Goal: Check status: Check status

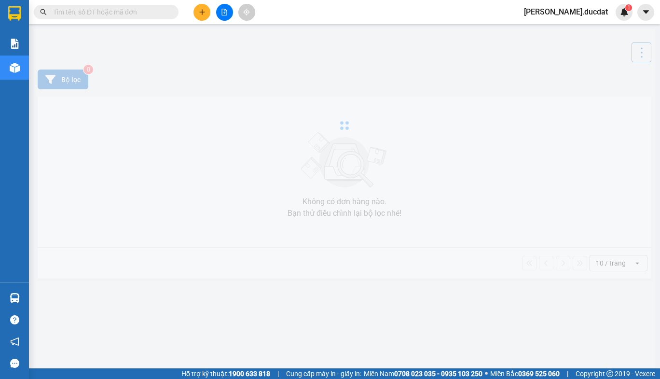
click at [101, 14] on input "text" at bounding box center [110, 12] width 114 height 11
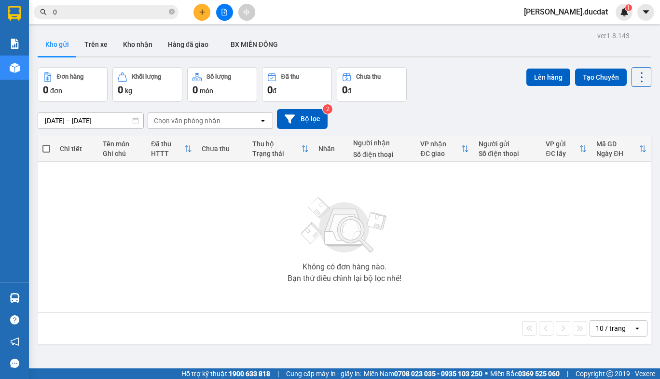
paste input "961994466"
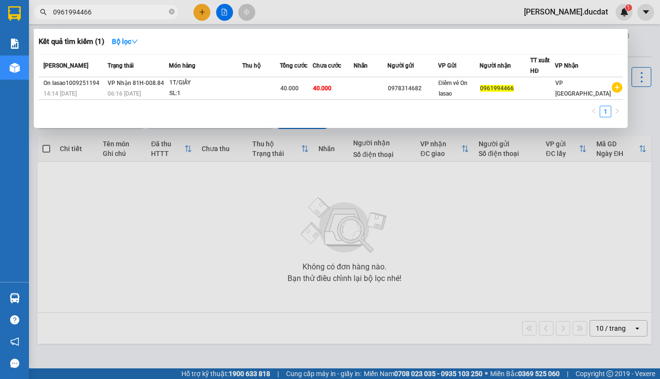
type input "0961994466"
click at [172, 12] on icon "close-circle" at bounding box center [172, 12] width 6 height 6
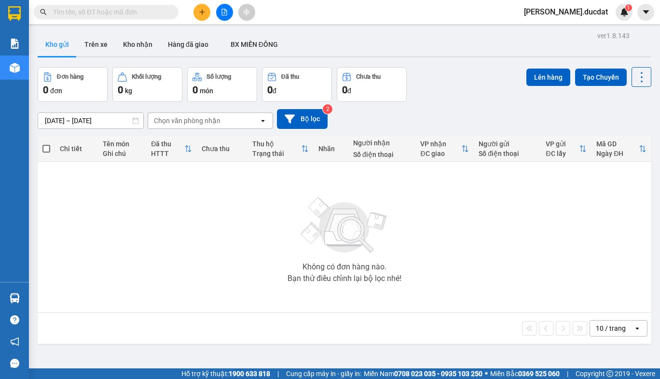
click at [129, 14] on input "text" at bounding box center [110, 12] width 114 height 11
paste input "907344999"
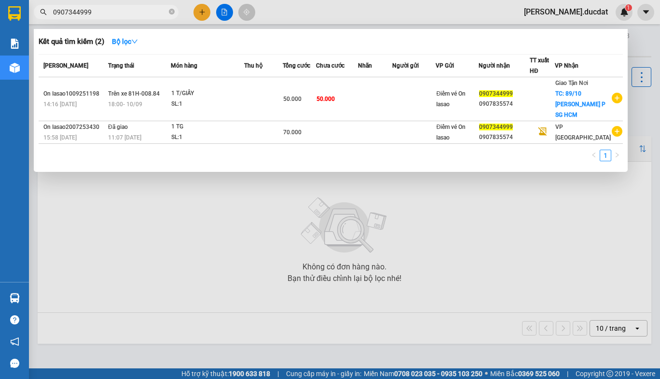
type input "0907344999"
click at [177, 10] on span "0907344999" at bounding box center [106, 12] width 145 height 14
click at [168, 10] on span "0907344999" at bounding box center [106, 12] width 145 height 14
click at [169, 12] on icon "close-circle" at bounding box center [172, 12] width 6 height 6
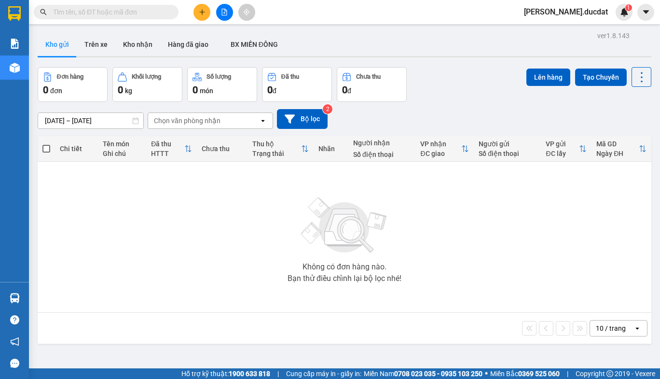
click at [169, 12] on span at bounding box center [172, 12] width 6 height 11
click at [163, 11] on input "text" at bounding box center [110, 12] width 114 height 11
paste input "387086451"
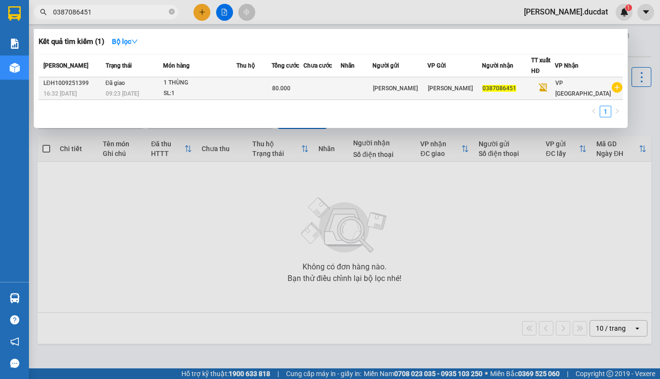
type input "0387086451"
click at [220, 91] on div "SL: 1" at bounding box center [200, 93] width 72 height 11
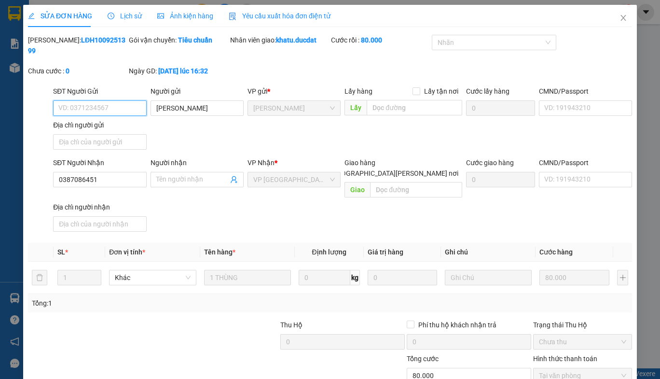
type input "[PERSON_NAME]"
type input "0387086451"
type input "80.000"
click at [620, 19] on icon "close" at bounding box center [624, 18] width 8 height 8
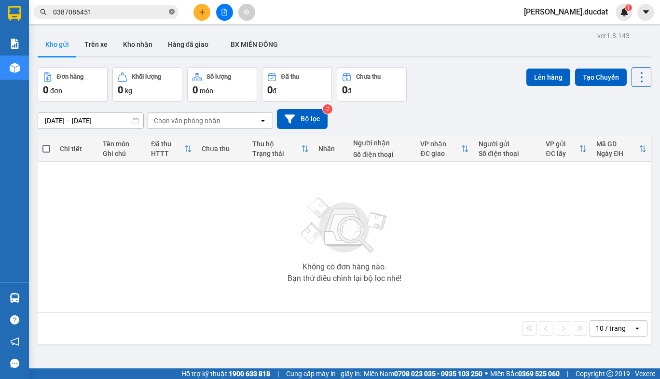
click at [169, 14] on icon "close-circle" at bounding box center [172, 12] width 6 height 6
click at [138, 16] on input "text" at bounding box center [110, 12] width 114 height 11
paste input "965337762"
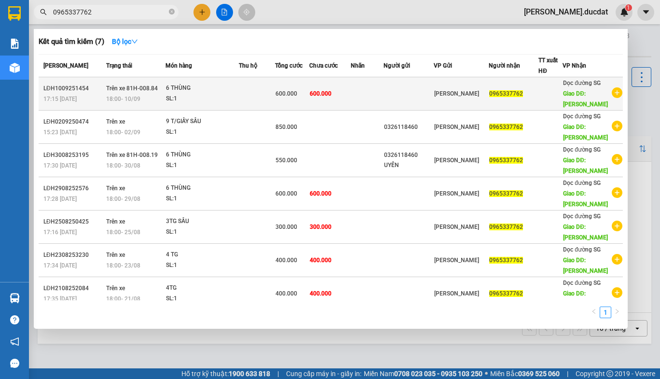
type input "0965337762"
click at [309, 91] on td "600.000" at bounding box center [292, 93] width 34 height 33
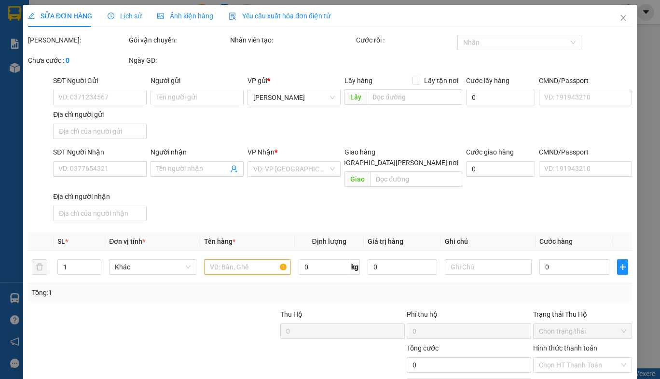
type input "0965337762"
type input "CHƠN THÀNH"
type input "600.000"
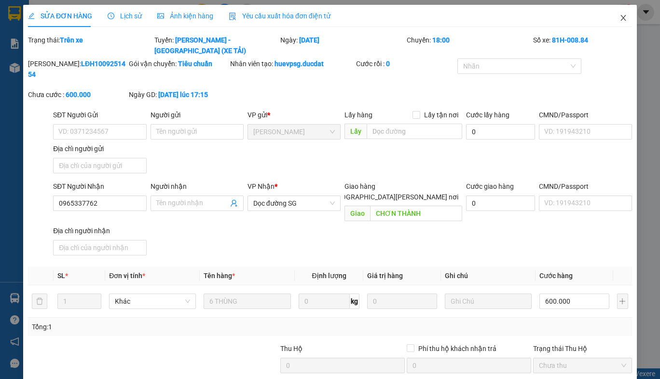
click at [620, 15] on icon "close" at bounding box center [624, 18] width 8 height 8
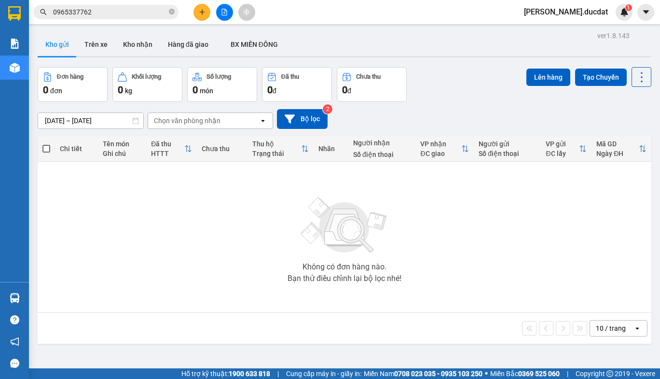
drag, startPoint x: 89, startPoint y: 52, endPoint x: 113, endPoint y: 14, distance: 45.1
click at [90, 42] on button "Trên xe" at bounding box center [96, 44] width 39 height 23
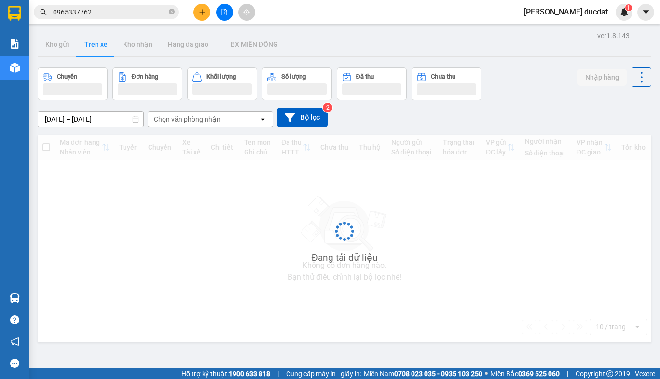
click at [121, 14] on input "0965337762" at bounding box center [110, 12] width 114 height 11
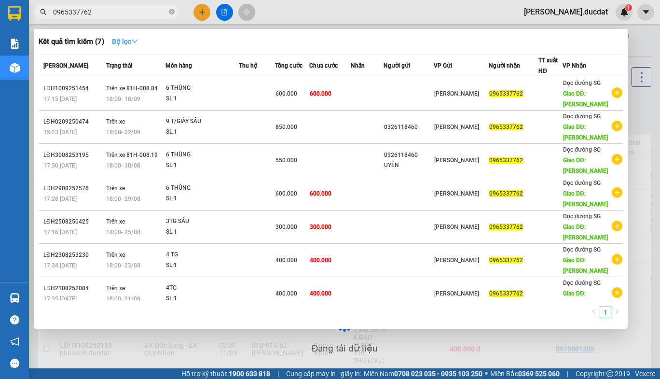
click at [131, 43] on strong "Bộ lọc" at bounding box center [125, 42] width 26 height 8
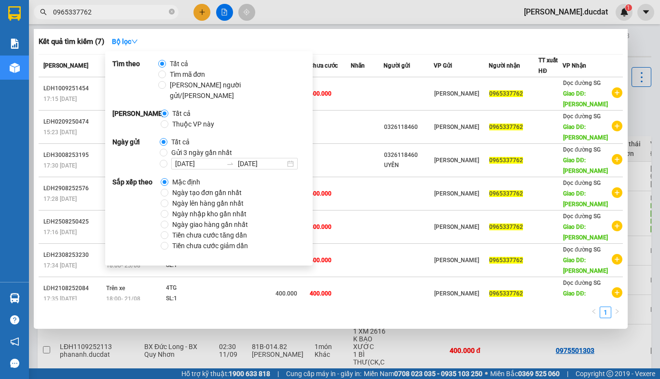
click at [177, 187] on span "Ngày tạo đơn gần nhất" at bounding box center [206, 192] width 77 height 11
click at [168, 189] on input "Ngày tạo đơn gần nhất" at bounding box center [165, 193] width 8 height 8
radio input "true"
radio input "false"
click at [355, 43] on div "Kết quả [PERSON_NAME] ( 7 ) Bộ lọc Ngày tạo [PERSON_NAME] nhất" at bounding box center [331, 41] width 585 height 15
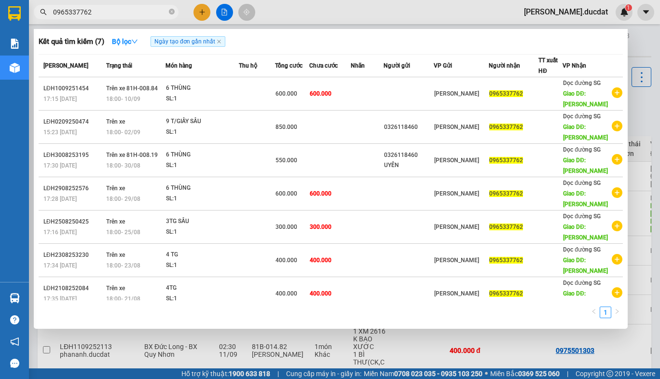
drag, startPoint x: 305, startPoint y: 46, endPoint x: 278, endPoint y: 42, distance: 27.5
click at [278, 42] on div "Kết quả [PERSON_NAME] ( 7 ) Bộ lọc Ngày tạo [PERSON_NAME] nhất" at bounding box center [331, 41] width 585 height 15
click at [176, 13] on span "0965337762" at bounding box center [106, 12] width 145 height 14
click at [173, 14] on icon "close-circle" at bounding box center [172, 12] width 6 height 6
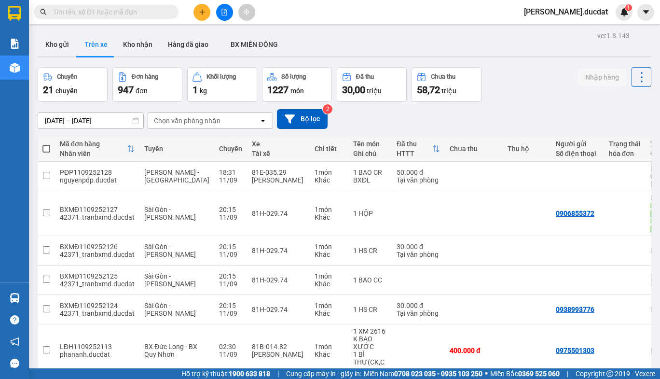
click at [155, 13] on input "text" at bounding box center [110, 12] width 114 height 11
paste input "387086451"
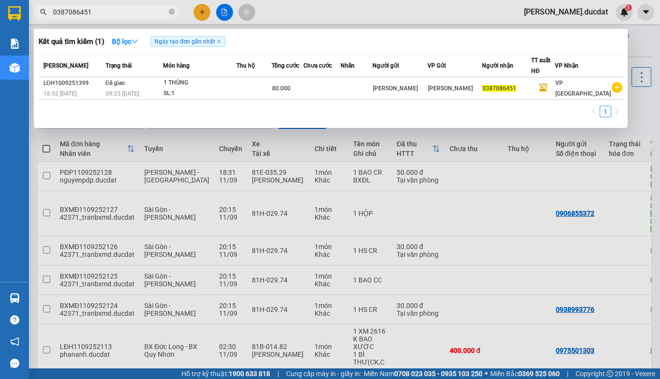
type input "0387086451"
click at [329, 17] on div at bounding box center [330, 189] width 660 height 379
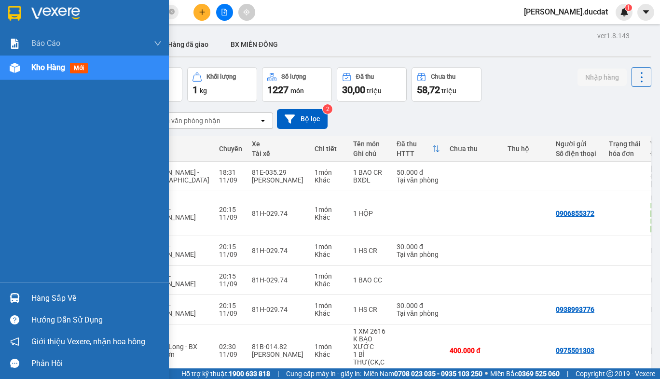
click at [65, 10] on img at bounding box center [55, 13] width 49 height 14
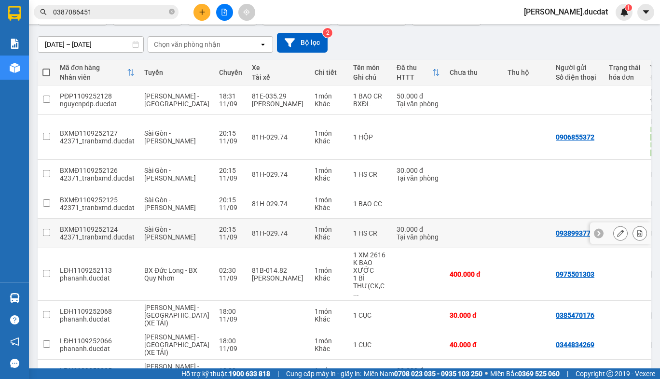
scroll to position [103, 0]
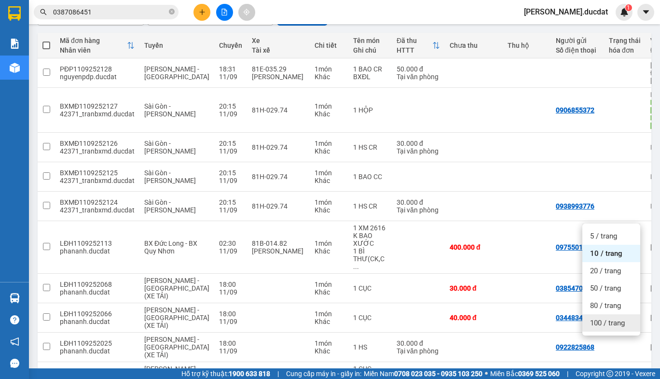
click at [616, 326] on span "100 / trang" at bounding box center [607, 323] width 35 height 10
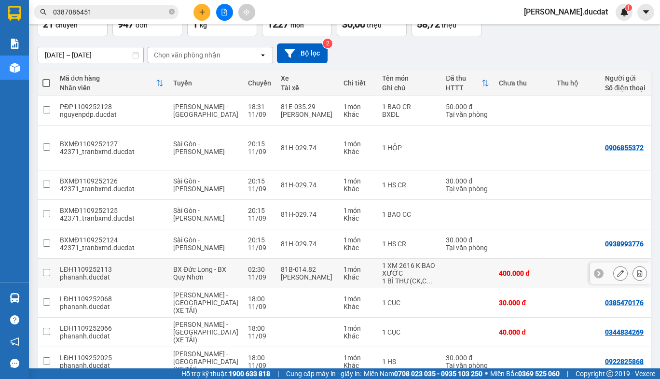
scroll to position [0, 0]
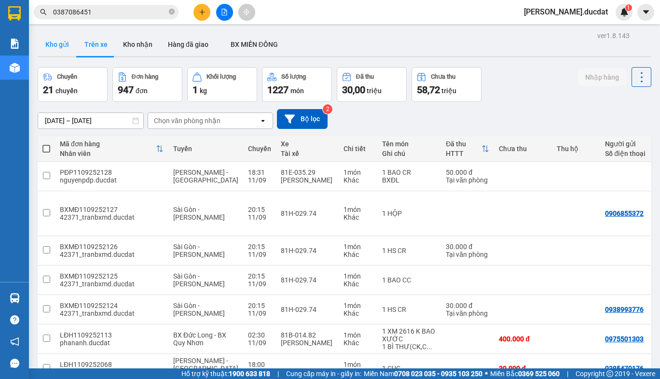
click at [57, 44] on button "Kho gửi" at bounding box center [57, 44] width 39 height 23
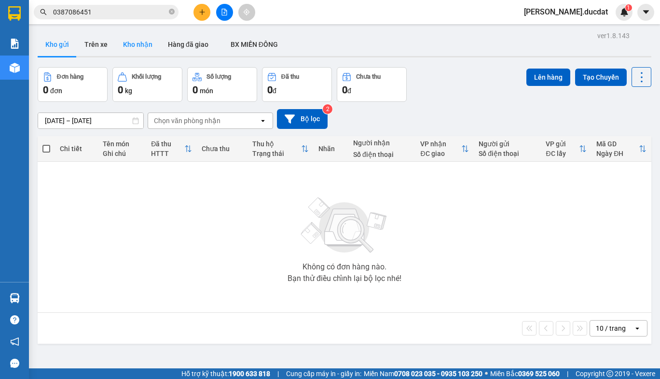
click at [127, 49] on button "Kho nhận" at bounding box center [137, 44] width 45 height 23
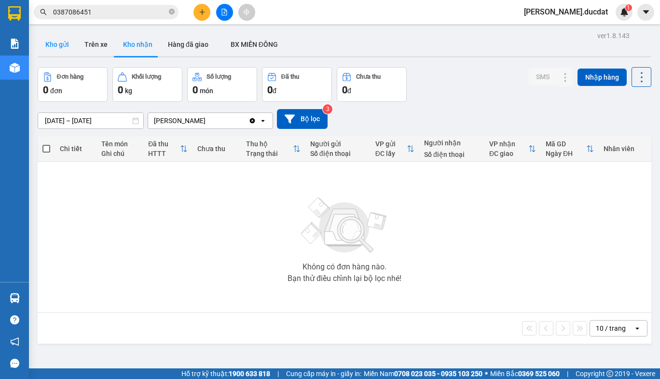
click at [56, 49] on button "Kho gửi" at bounding box center [57, 44] width 39 height 23
